Goal: Task Accomplishment & Management: Manage account settings

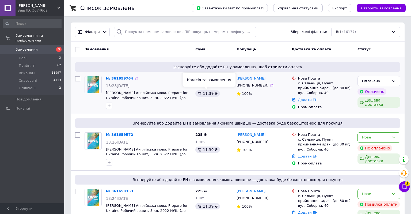
scroll to position [28, 0]
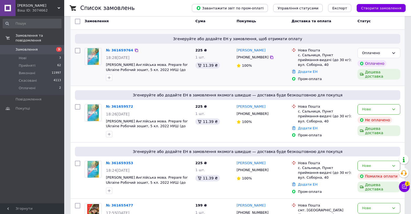
click at [76, 51] on input "checkbox" at bounding box center [77, 50] width 5 height 5
checkbox input "true"
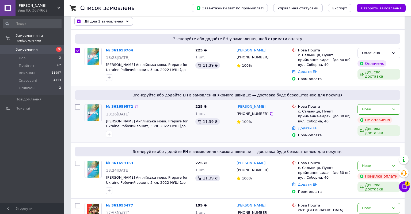
click at [76, 106] on input "checkbox" at bounding box center [77, 106] width 5 height 5
checkbox input "true"
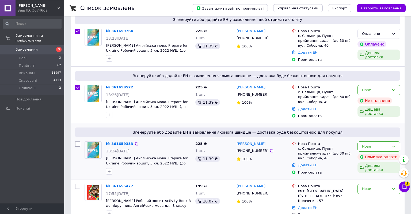
scroll to position [56, 0]
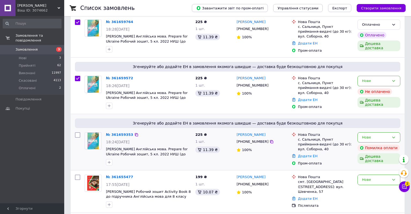
click at [75, 133] on input "checkbox" at bounding box center [77, 134] width 5 height 5
checkbox input "true"
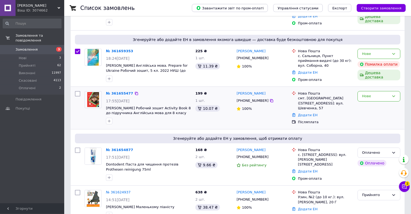
scroll to position [141, 0]
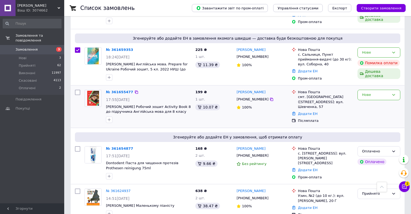
click at [76, 90] on input "checkbox" at bounding box center [77, 92] width 5 height 5
checkbox input "true"
click at [77, 146] on input "checkbox" at bounding box center [77, 148] width 5 height 5
checkbox input "true"
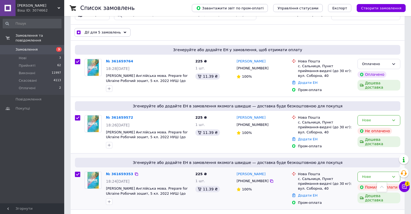
scroll to position [0, 0]
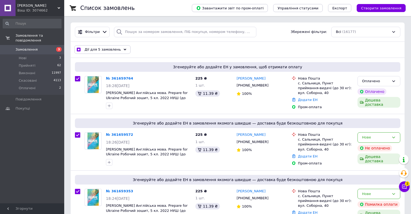
click at [117, 49] on div "Дії для 5 замовлень" at bounding box center [102, 49] width 56 height 9
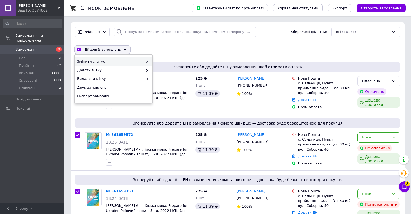
click at [147, 61] on use at bounding box center [147, 61] width 2 height 3
checkbox input "true"
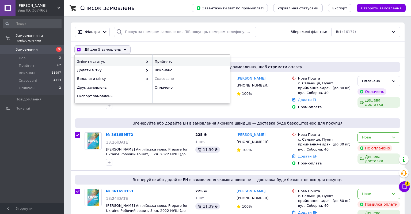
click at [170, 62] on div "Прийнято" at bounding box center [191, 61] width 78 height 9
checkbox input "false"
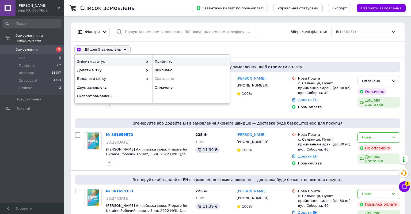
checkbox input "false"
